Goal: Task Accomplishment & Management: Complete application form

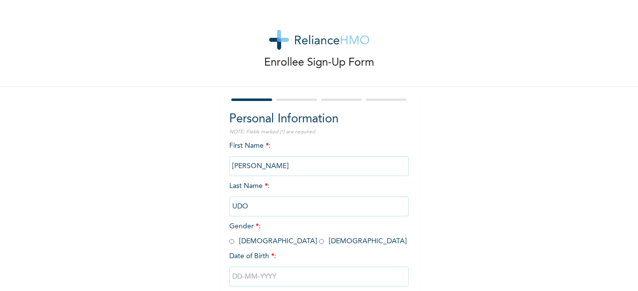
click at [253, 165] on input "[PERSON_NAME]" at bounding box center [318, 166] width 179 height 20
click at [250, 169] on input "[PERSON_NAME]" at bounding box center [318, 166] width 179 height 20
click at [250, 168] on input "[PERSON_NAME]" at bounding box center [318, 166] width 179 height 20
click at [248, 168] on input "[PERSON_NAME]" at bounding box center [318, 166] width 179 height 20
click at [307, 172] on input "[PERSON_NAME]" at bounding box center [318, 166] width 179 height 20
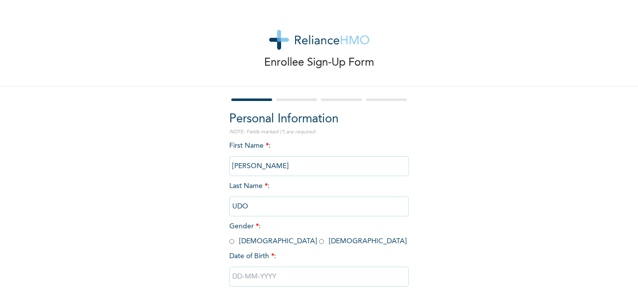
click at [242, 164] on input "[PERSON_NAME]" at bounding box center [318, 166] width 179 height 20
click at [249, 167] on input "[PERSON_NAME]" at bounding box center [318, 166] width 179 height 20
click at [250, 168] on input "[PERSON_NAME]" at bounding box center [318, 166] width 179 height 20
click at [255, 167] on input "[PERSON_NAME]" at bounding box center [318, 166] width 179 height 20
click at [319, 167] on input "[PERSON_NAME]" at bounding box center [318, 166] width 179 height 20
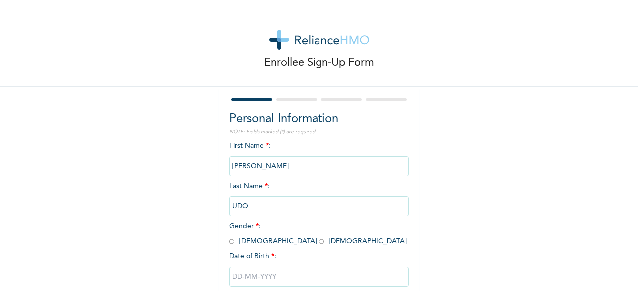
click at [251, 164] on input "[PERSON_NAME]" at bounding box center [318, 166] width 179 height 20
click at [265, 167] on input "[PERSON_NAME]" at bounding box center [318, 166] width 179 height 20
click at [266, 169] on input "[PERSON_NAME]" at bounding box center [318, 166] width 179 height 20
click at [269, 169] on input "[PERSON_NAME]" at bounding box center [318, 166] width 179 height 20
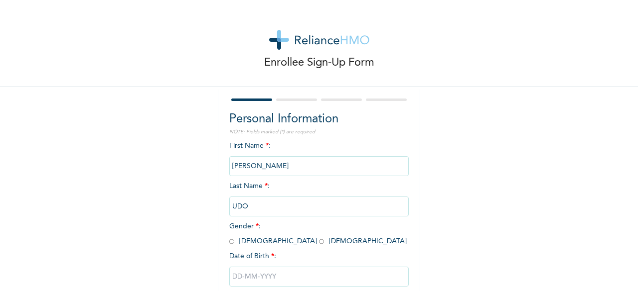
click at [229, 243] on input "radio" at bounding box center [231, 241] width 5 height 9
radio input "true"
click at [246, 166] on input "[PERSON_NAME]" at bounding box center [318, 166] width 179 height 20
click at [253, 166] on input "[PERSON_NAME]" at bounding box center [318, 166] width 179 height 20
click at [247, 171] on input "[PERSON_NAME]" at bounding box center [318, 166] width 179 height 20
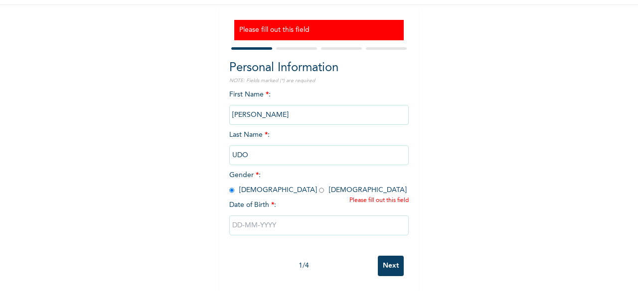
scroll to position [84, 0]
click at [266, 224] on input "text" at bounding box center [318, 226] width 179 height 20
select select "8"
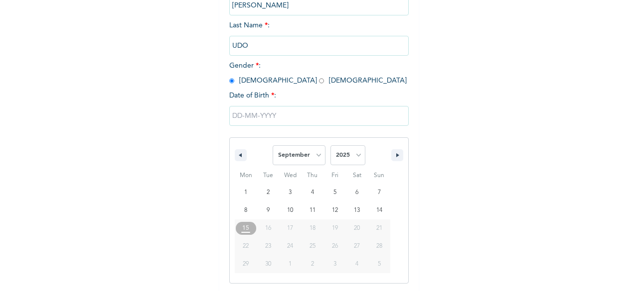
scroll to position [192, 0]
type input "[DATE]"
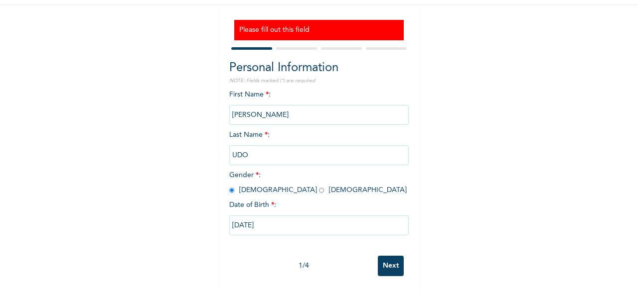
click at [247, 221] on input "[DATE]" at bounding box center [318, 226] width 179 height 20
select select "8"
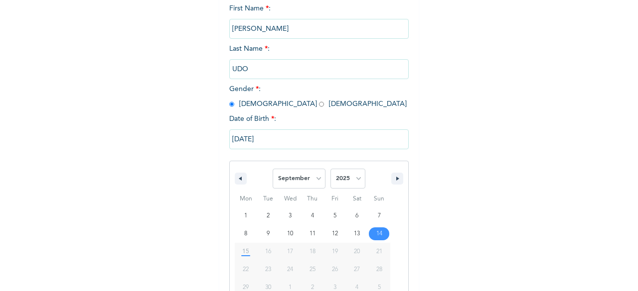
scroll to position [192, 0]
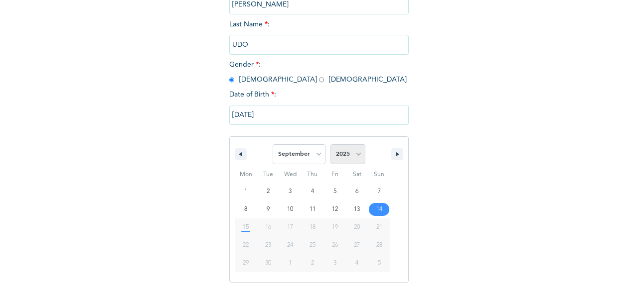
click at [351, 158] on select "2025 2024 2023 2022 2021 2020 2019 2018 2017 2016 2015 2014 2013 2012 2011 2010…" at bounding box center [347, 154] width 35 height 20
select select "1987"
click at [330, 145] on select "2025 2024 2023 2022 2021 2020 2019 2018 2017 2016 2015 2014 2013 2012 2011 2010…" at bounding box center [347, 154] width 35 height 20
click at [308, 159] on select "January February March April May June July August September October November De…" at bounding box center [298, 154] width 53 height 20
select select "7"
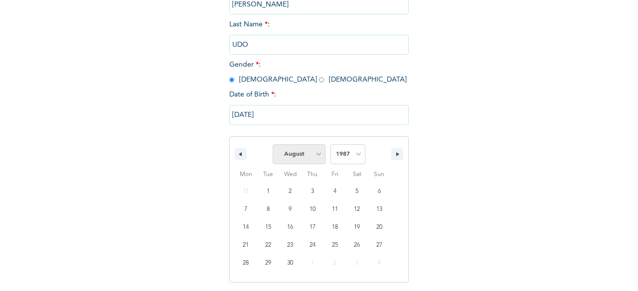
click at [272, 145] on select "January February March April May June July August September October November De…" at bounding box center [298, 154] width 53 height 20
type input "[DATE]"
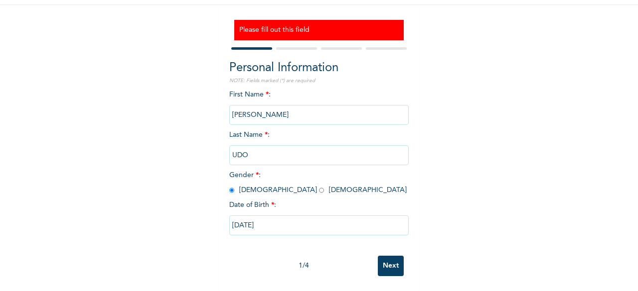
click at [390, 264] on input "Next" at bounding box center [391, 266] width 26 height 20
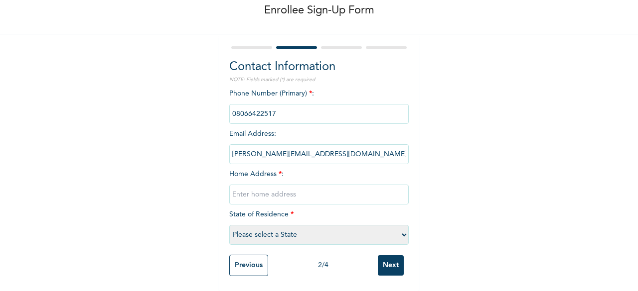
click at [323, 147] on input "[PERSON_NAME][EMAIL_ADDRESS][DOMAIN_NAME]" at bounding box center [318, 154] width 179 height 20
click at [265, 148] on input "[PERSON_NAME][EMAIL_ADDRESS][DOMAIN_NAME]" at bounding box center [318, 154] width 179 height 20
click at [282, 149] on input "[PERSON_NAME][EMAIL_ADDRESS][DOMAIN_NAME]" at bounding box center [318, 154] width 179 height 20
click at [295, 189] on input "text" at bounding box center [318, 195] width 179 height 20
type input "n"
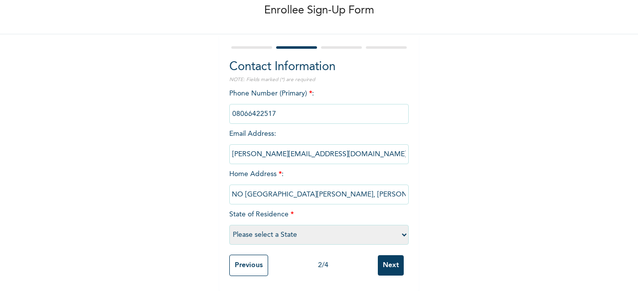
scroll to position [0, 0]
type input "NO [GEOGRAPHIC_DATA][PERSON_NAME], [PERSON_NAME]."
click at [301, 231] on select "Please select a State [PERSON_NAME] (FCT) [PERSON_NAME] Ibom [GEOGRAPHIC_DATA] …" at bounding box center [318, 235] width 179 height 20
select select "25"
click at [229, 225] on select "Please select a State [PERSON_NAME] (FCT) [PERSON_NAME] Ibom [GEOGRAPHIC_DATA] …" at bounding box center [318, 235] width 179 height 20
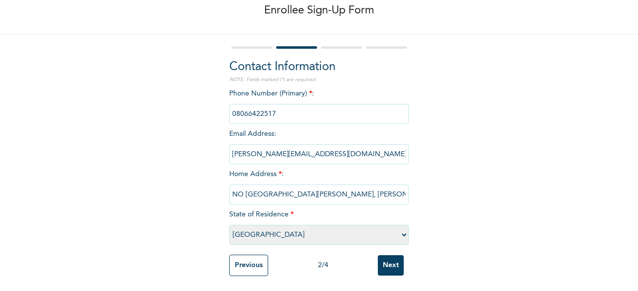
click at [390, 259] on input "Next" at bounding box center [391, 266] width 26 height 20
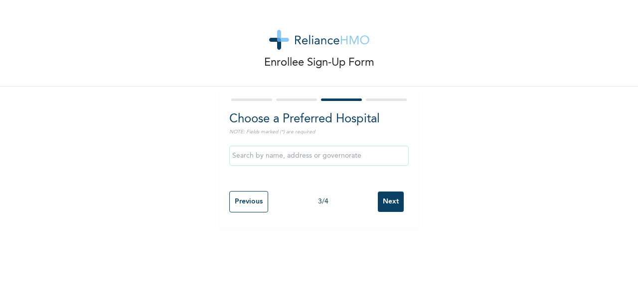
click at [307, 164] on input "text" at bounding box center [318, 156] width 179 height 20
click at [324, 157] on input "[PERSON_NAME][GEOGRAPHIC_DATA]" at bounding box center [318, 156] width 179 height 20
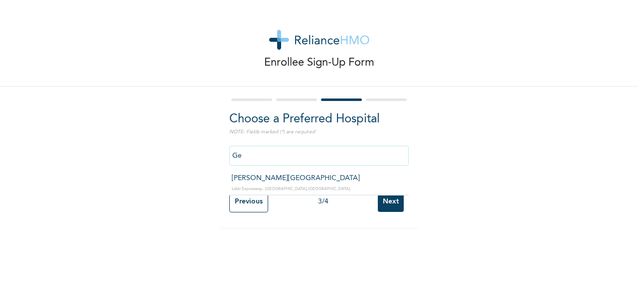
type input "G"
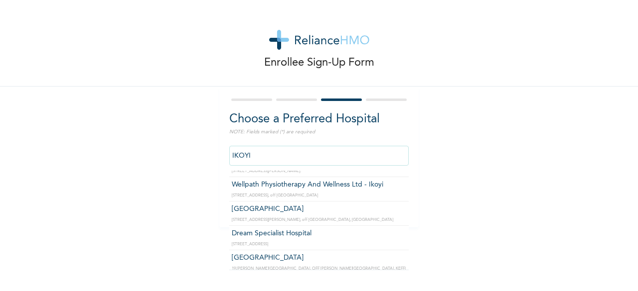
scroll to position [28, 0]
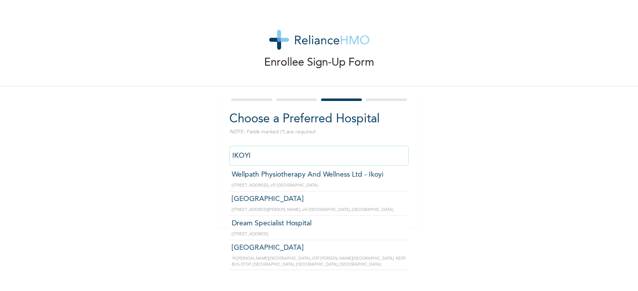
type input "[GEOGRAPHIC_DATA]"
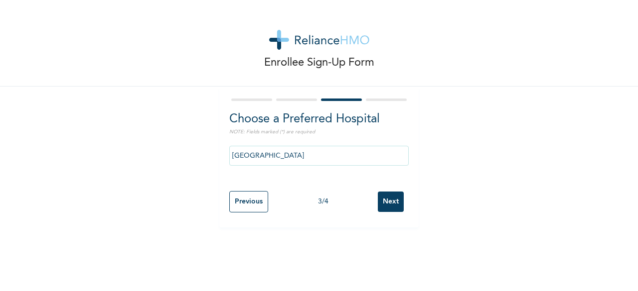
click at [390, 202] on input "Next" at bounding box center [391, 202] width 26 height 20
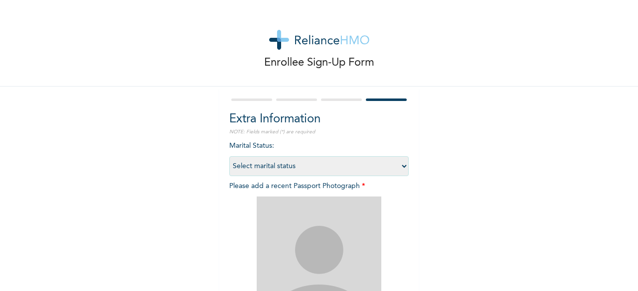
click at [391, 166] on select "Select marital status [DEMOGRAPHIC_DATA] Married [DEMOGRAPHIC_DATA] Widow/[DEMO…" at bounding box center [318, 166] width 179 height 20
select select "2"
click at [229, 156] on select "Select marital status [DEMOGRAPHIC_DATA] Married [DEMOGRAPHIC_DATA] Widow/[DEMO…" at bounding box center [318, 166] width 179 height 20
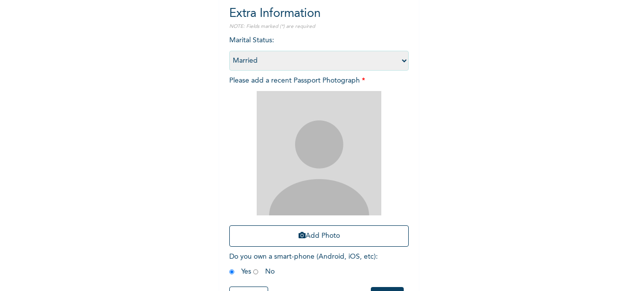
scroll to position [106, 0]
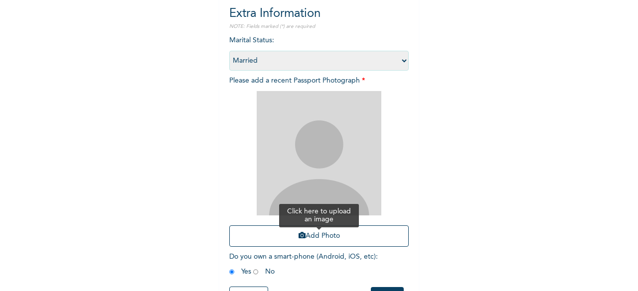
click at [336, 240] on button "Add Photo" at bounding box center [318, 236] width 179 height 21
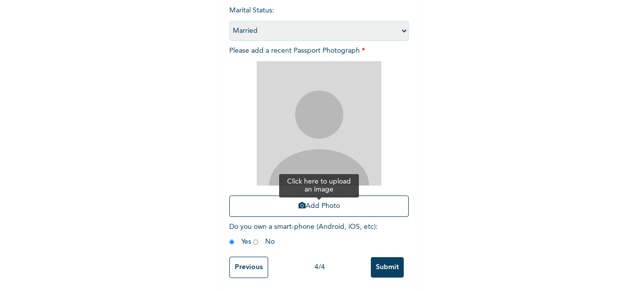
scroll to position [145, 0]
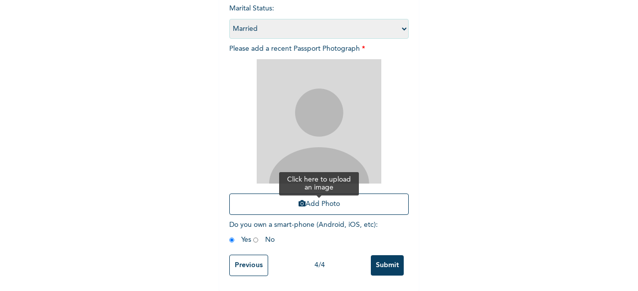
click at [320, 197] on button "Add Photo" at bounding box center [318, 204] width 179 height 21
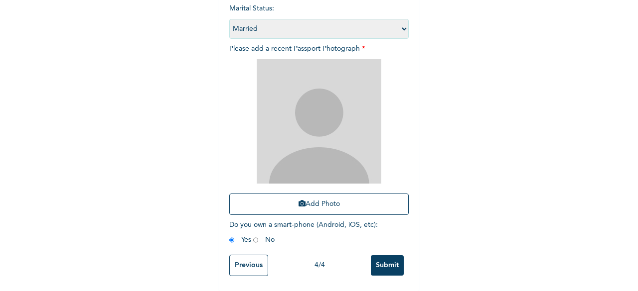
click at [253, 236] on input "radio" at bounding box center [255, 240] width 5 height 9
radio input "true"
click at [388, 264] on input "Submit" at bounding box center [387, 266] width 33 height 20
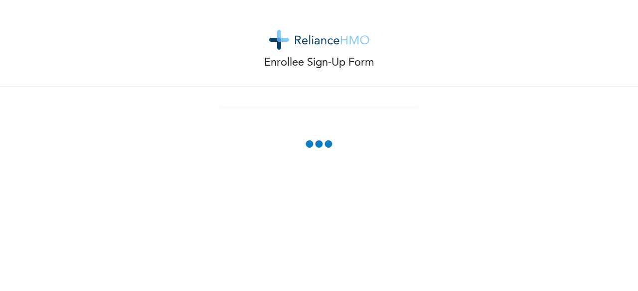
scroll to position [90, 0]
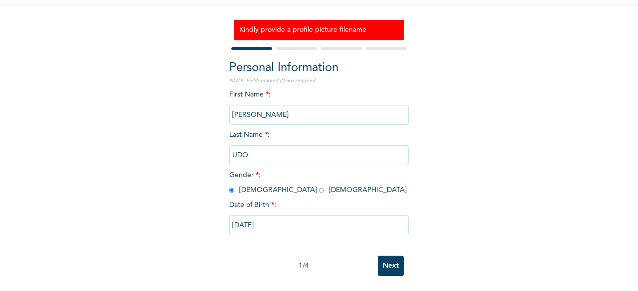
click at [291, 45] on form "Personal Information NOTE: Fields marked (*) are required First Name * : [PERSO…" at bounding box center [318, 163] width 179 height 236
click at [290, 47] on div at bounding box center [296, 48] width 41 height 2
click at [290, 45] on div at bounding box center [318, 48] width 179 height 6
click at [298, 48] on form "Personal Information NOTE: Fields marked (*) are required First Name * : [PERSO…" at bounding box center [318, 163] width 179 height 236
click at [298, 45] on div at bounding box center [318, 48] width 179 height 6
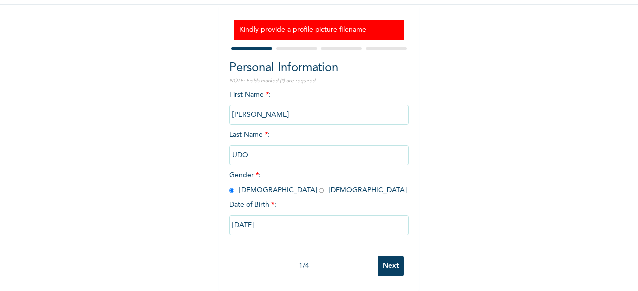
click at [301, 45] on div at bounding box center [318, 48] width 179 height 6
click at [391, 263] on input "Next" at bounding box center [391, 266] width 26 height 20
select select "25"
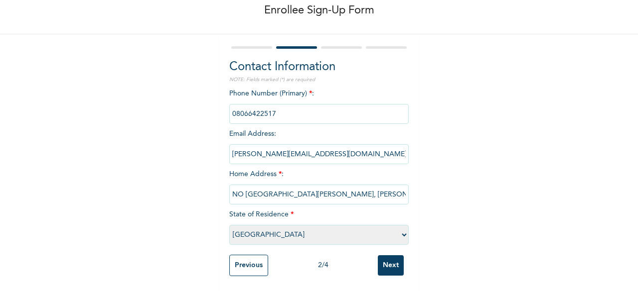
scroll to position [60, 0]
click at [392, 265] on input "Next" at bounding box center [391, 266] width 26 height 20
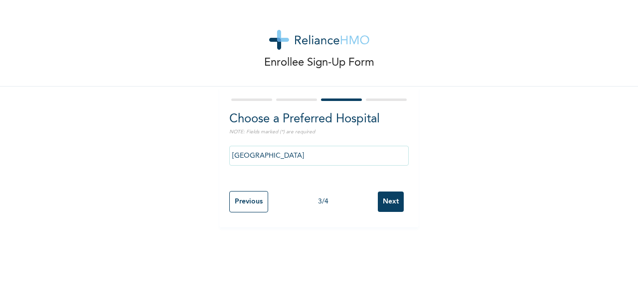
scroll to position [0, 0]
click at [393, 207] on input "Next" at bounding box center [391, 202] width 26 height 20
select select "2"
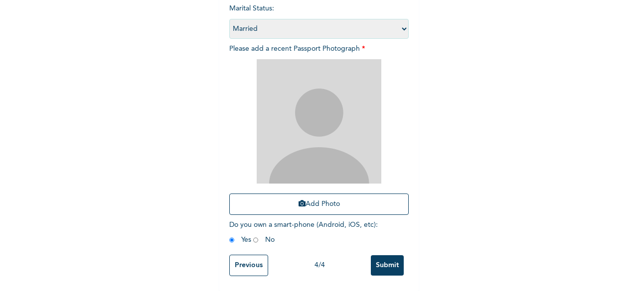
scroll to position [143, 0]
